Goal: Find specific page/section: Find specific page/section

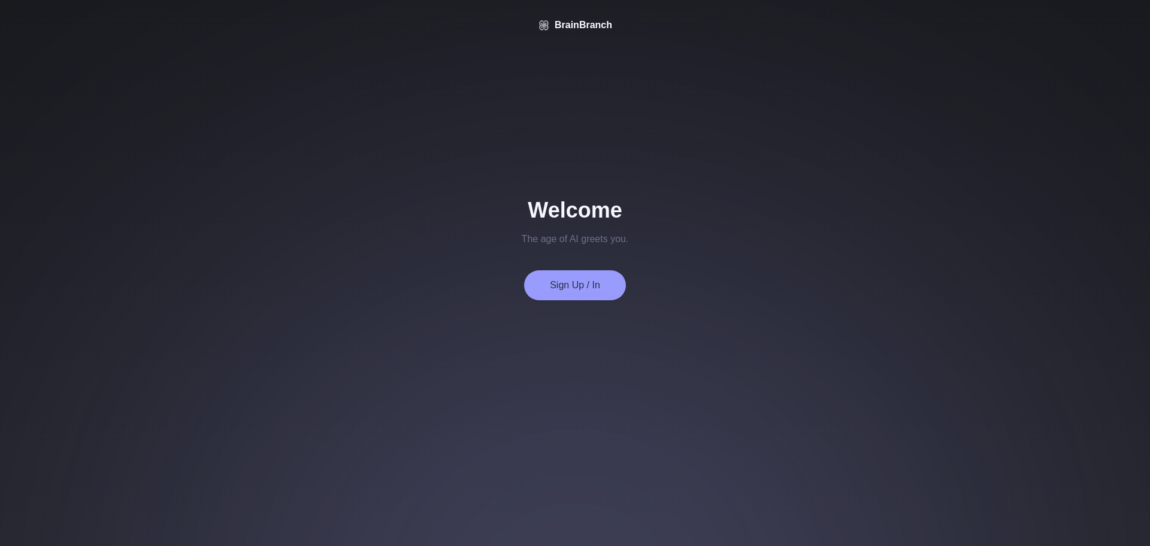
click at [577, 296] on button "Sign Up / In" at bounding box center [575, 285] width 102 height 30
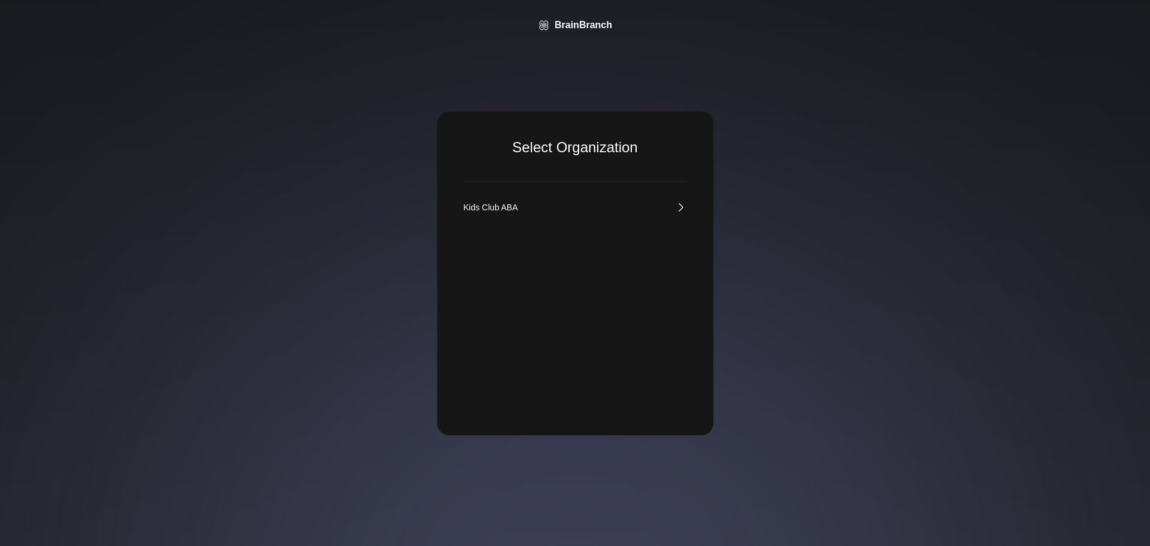
click at [546, 210] on link "Kids Club ABA" at bounding box center [575, 207] width 223 height 12
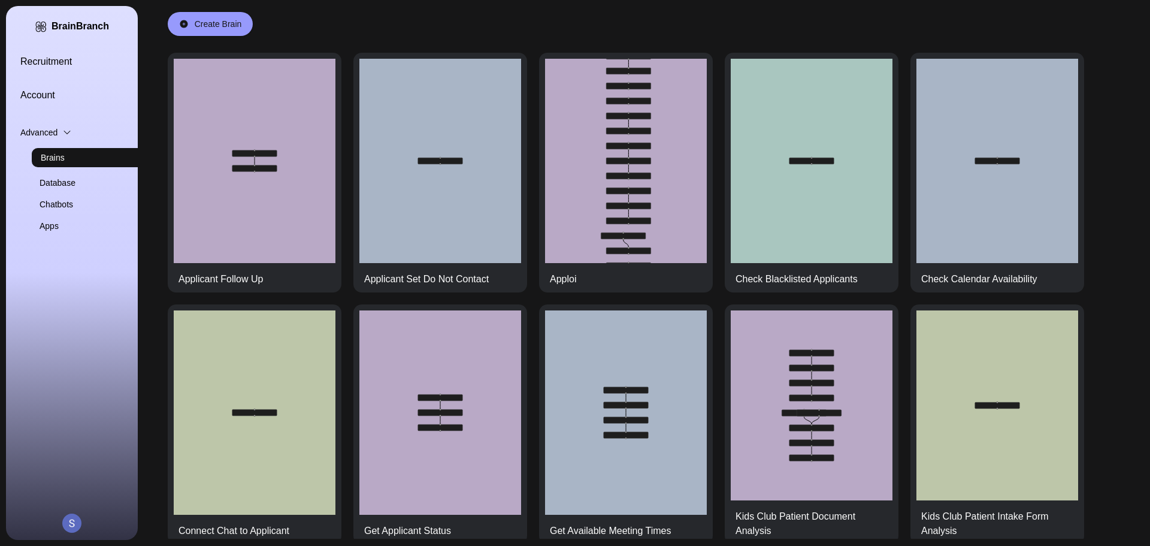
click at [39, 65] on link "Recruitment" at bounding box center [86, 62] width 132 height 14
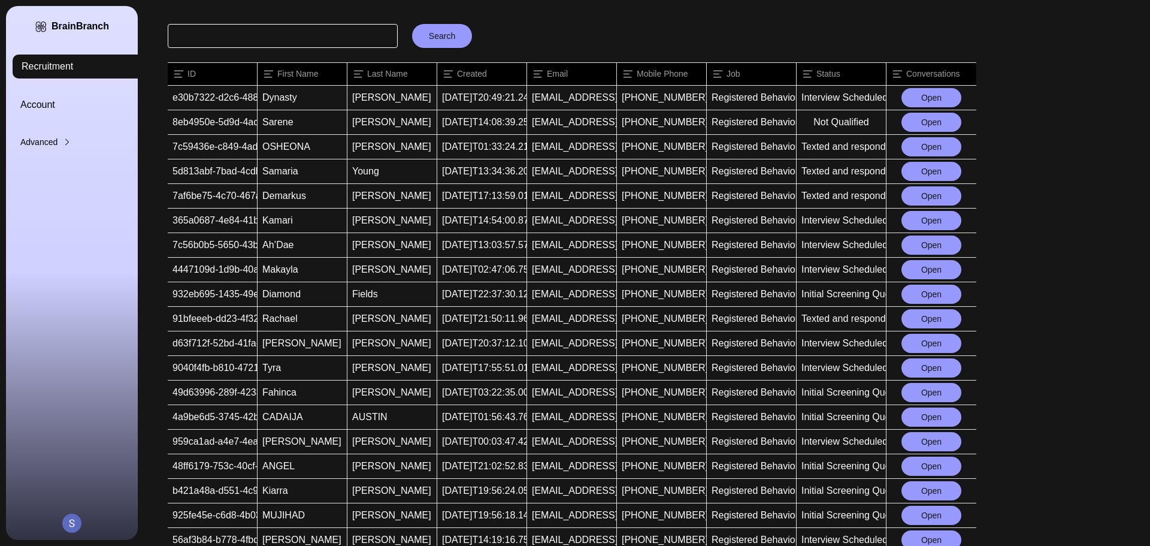
click at [929, 96] on button "Open" at bounding box center [932, 97] width 60 height 19
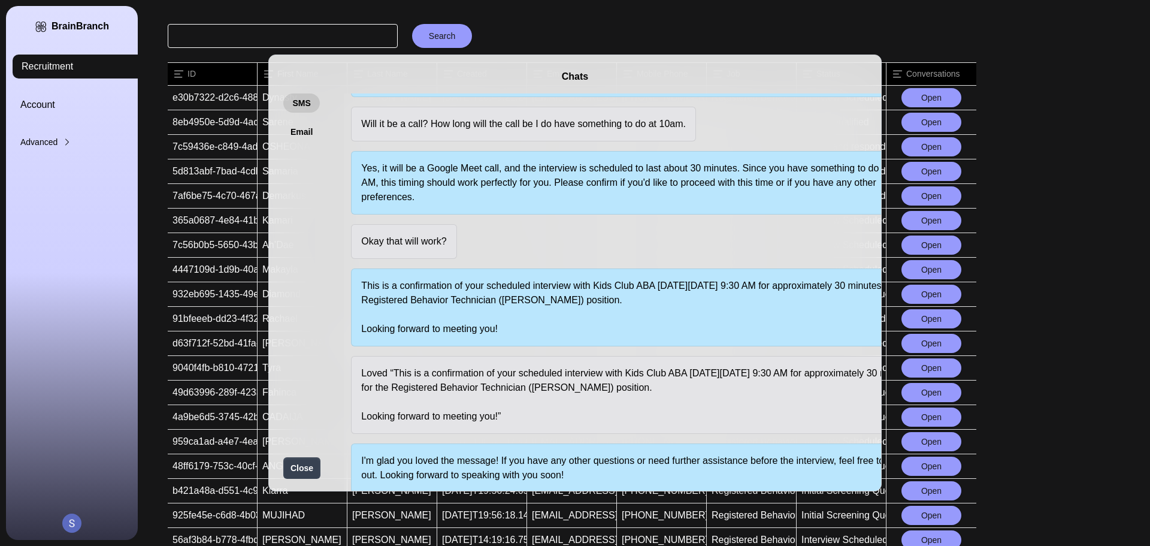
scroll to position [440, 0]
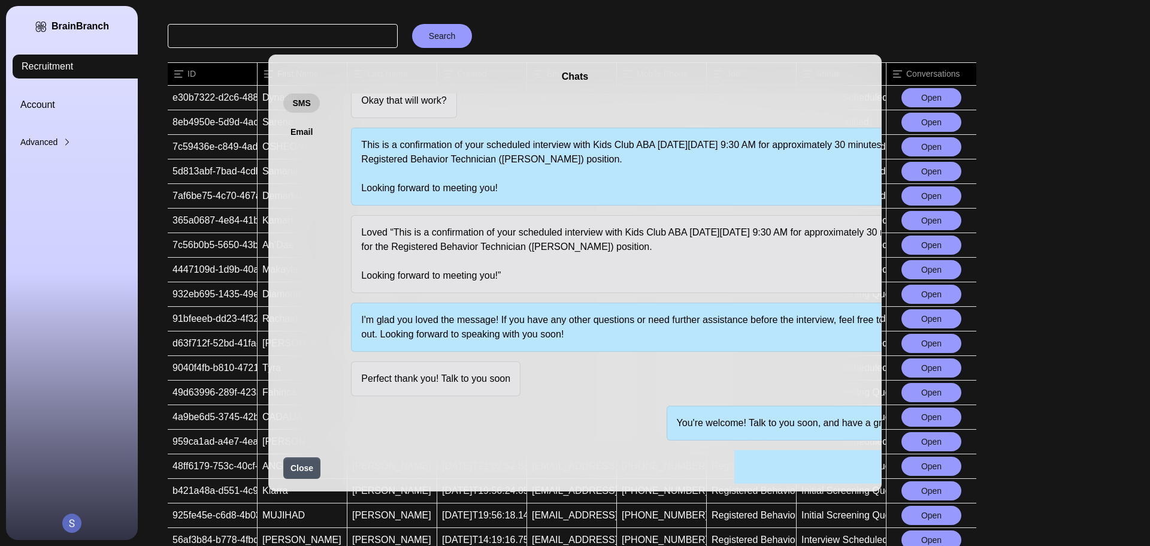
click at [307, 467] on button "Close" at bounding box center [301, 468] width 37 height 22
